Goal: Transaction & Acquisition: Download file/media

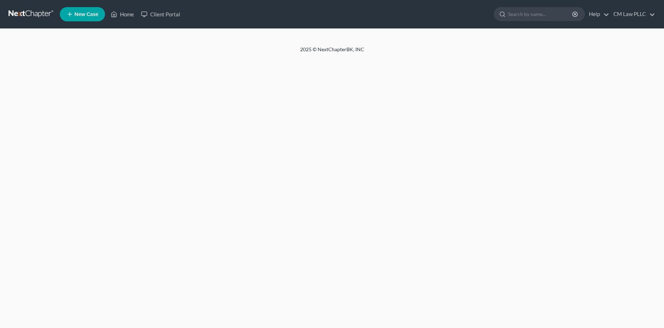
select select "1"
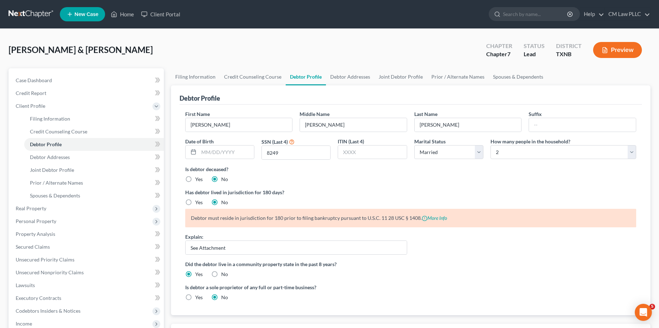
click at [30, 13] on link at bounding box center [32, 14] width 46 height 13
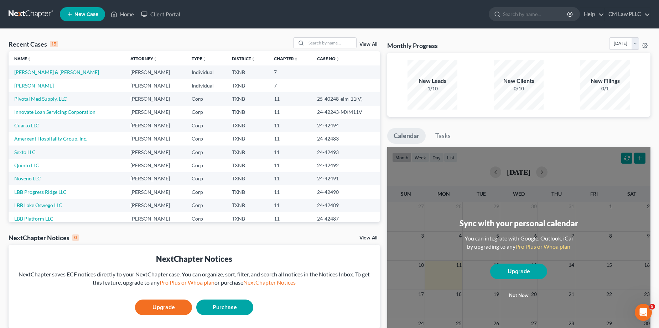
click at [38, 87] on link "[PERSON_NAME]" at bounding box center [34, 86] width 40 height 6
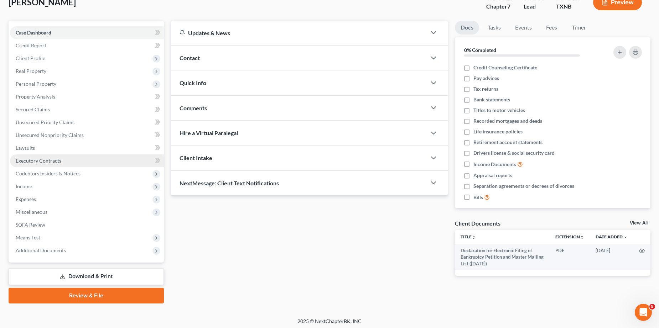
scroll to position [50, 0]
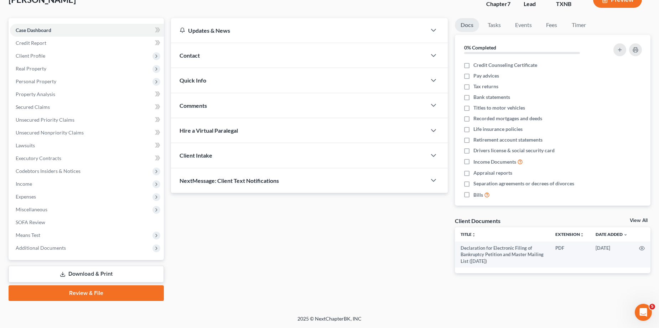
click at [89, 275] on link "Download & Print" at bounding box center [86, 274] width 155 height 17
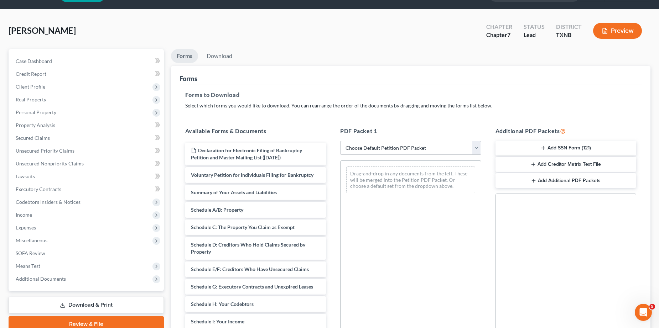
scroll to position [36, 0]
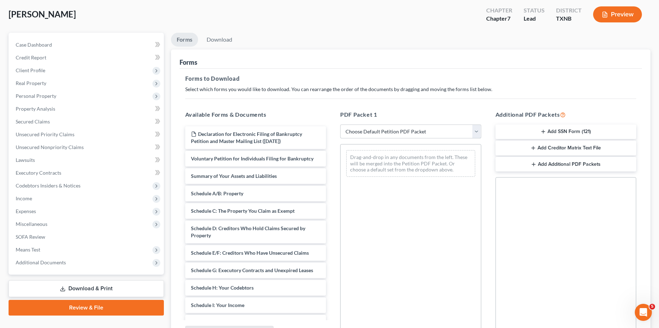
drag, startPoint x: 477, startPoint y: 133, endPoint x: 465, endPoint y: 136, distance: 12.6
click at [477, 133] on select "Choose Default Petition PDF Packet Complete Bankruptcy Petition (all forms and …" at bounding box center [410, 132] width 141 height 14
select select "0"
click at [340, 125] on select "Choose Default Petition PDF Packet Complete Bankruptcy Petition (all forms and …" at bounding box center [410, 132] width 141 height 14
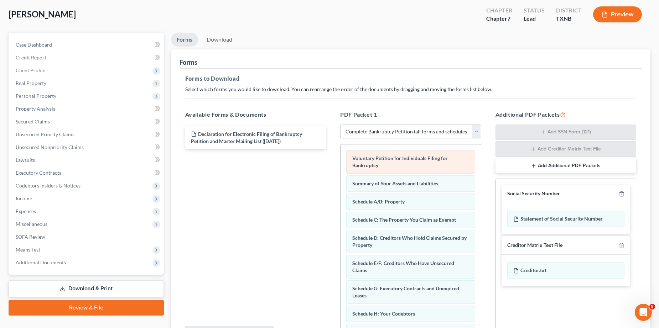
click at [394, 159] on span "Voluntary Petition for Individuals Filing for Bankruptcy" at bounding box center [399, 161] width 95 height 13
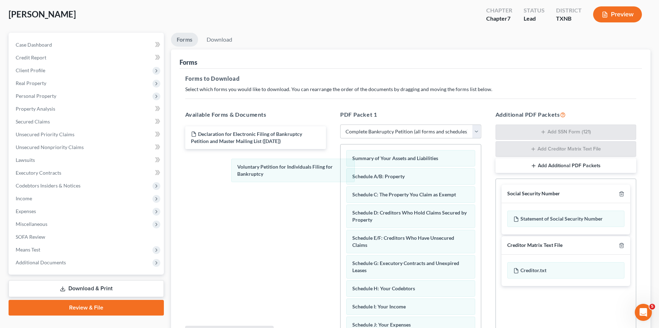
drag, startPoint x: 394, startPoint y: 159, endPoint x: 239, endPoint y: 182, distance: 157.3
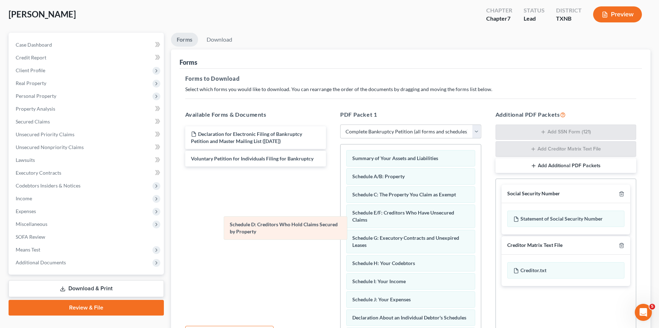
drag, startPoint x: 388, startPoint y: 215, endPoint x: 218, endPoint y: 227, distance: 171.3
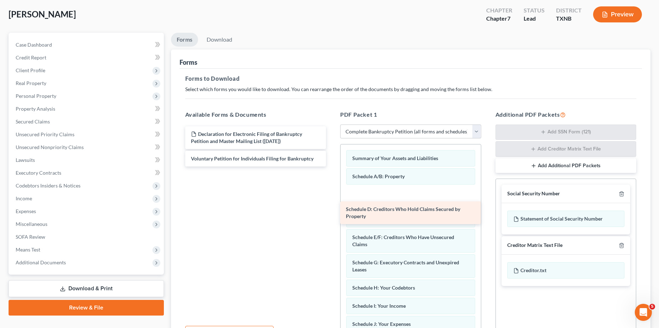
drag, startPoint x: 224, startPoint y: 177, endPoint x: 379, endPoint y: 210, distance: 158.4
click at [332, 167] on div "Schedule D: Creditors Who Hold Claims Secured by Property Declaration for Elect…" at bounding box center [255, 146] width 152 height 40
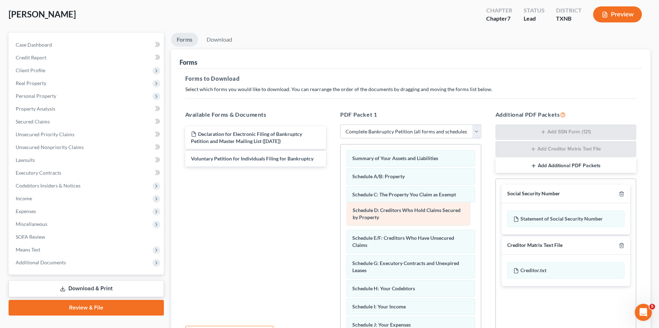
drag, startPoint x: 382, startPoint y: 199, endPoint x: 383, endPoint y: 215, distance: 15.7
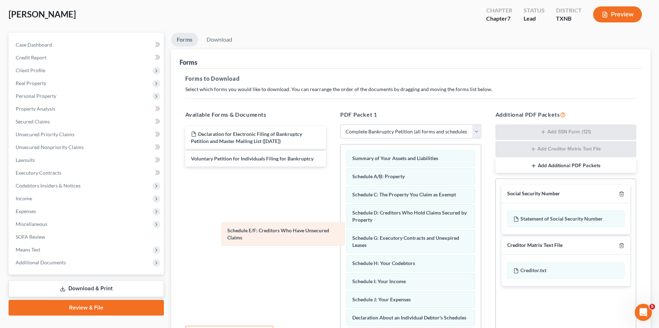
drag, startPoint x: 393, startPoint y: 243, endPoint x: 210, endPoint y: 221, distance: 184.0
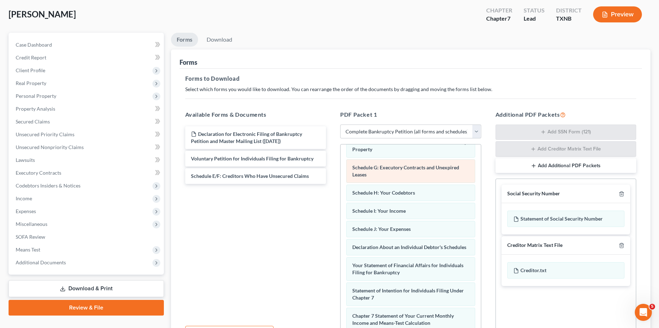
scroll to position [107, 0]
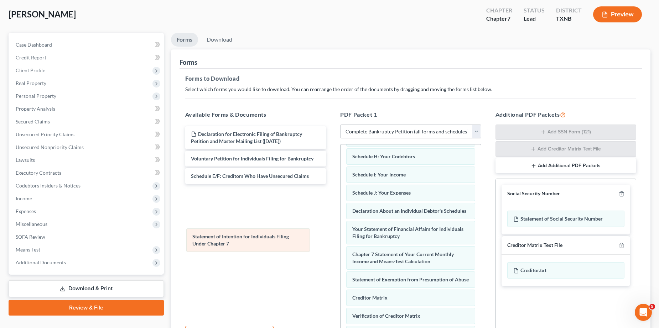
drag, startPoint x: 387, startPoint y: 267, endPoint x: 169, endPoint y: 223, distance: 222.4
click at [340, 223] on div "Statement of Intention for Individuals Filing Under Chapter 7 Summary of Your A…" at bounding box center [410, 220] width 140 height 364
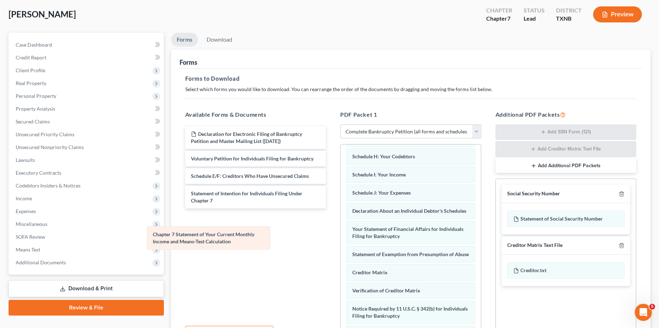
drag, startPoint x: 412, startPoint y: 270, endPoint x: 212, endPoint y: 243, distance: 201.6
click at [340, 243] on div "Chapter 7 Statement of Your Current Monthly Income and Means-Test Calculation S…" at bounding box center [410, 207] width 140 height 339
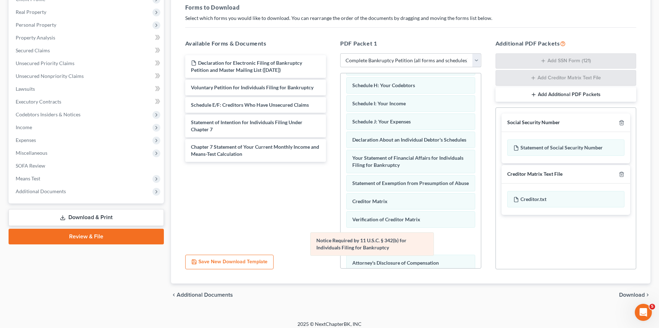
drag, startPoint x: 383, startPoint y: 257, endPoint x: 225, endPoint y: 185, distance: 174.0
click at [340, 185] on div "Notice Required by 11 U.S.C. § 342(b) for Individuals Filing for Bankruptcy Sum…" at bounding box center [410, 136] width 140 height 339
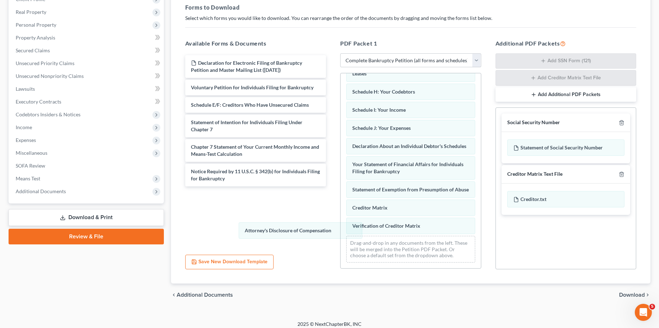
drag, startPoint x: 379, startPoint y: 250, endPoint x: 254, endPoint y: 215, distance: 130.1
click at [340, 213] on div "Attorney's Disclosure of Compensation Summary of Your Assets and Liabilities Sc…" at bounding box center [410, 121] width 140 height 296
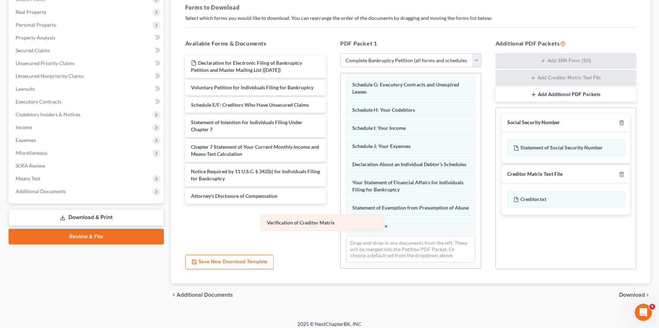
scroll to position [96, 0]
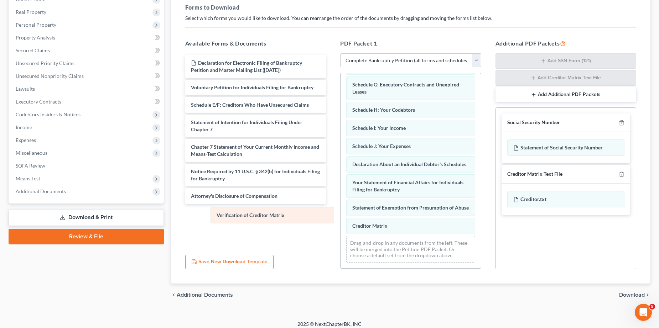
drag, startPoint x: 397, startPoint y: 236, endPoint x: 262, endPoint y: 218, distance: 136.9
click at [340, 218] on div "Verification of Creditor Matrix Summary of Your Assets and Liabilities Schedule…" at bounding box center [410, 129] width 140 height 277
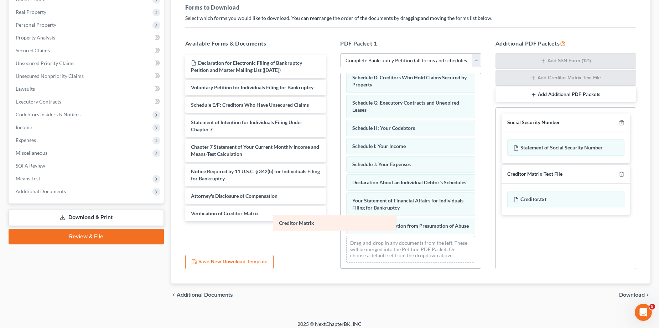
scroll to position [78, 0]
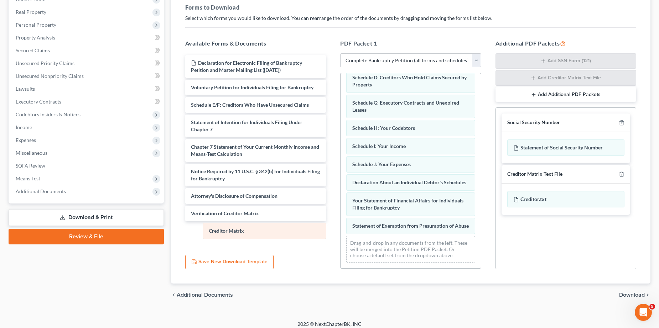
drag, startPoint x: 385, startPoint y: 226, endPoint x: 242, endPoint y: 231, distance: 142.9
click at [340, 231] on div "Creditor Matrix Summary of Your Assets and Liabilities Schedule A/B: Property S…" at bounding box center [410, 138] width 140 height 259
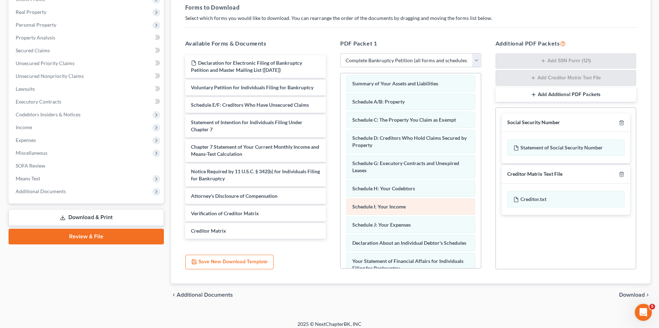
scroll to position [0, 0]
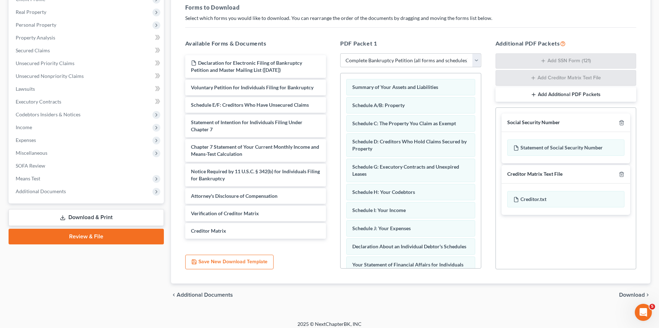
click at [630, 296] on span "Download" at bounding box center [632, 295] width 26 height 6
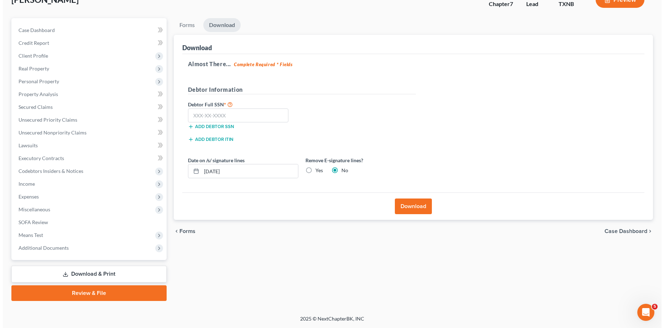
scroll to position [50, 0]
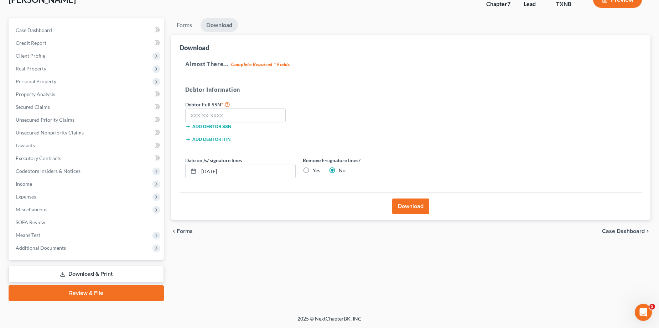
click at [404, 204] on button "Download" at bounding box center [410, 207] width 37 height 16
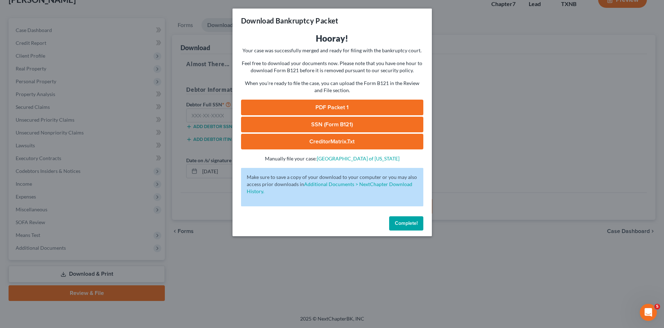
click at [319, 107] on link "PDF Packet 1" at bounding box center [332, 108] width 182 height 16
